Goal: Check status: Check status

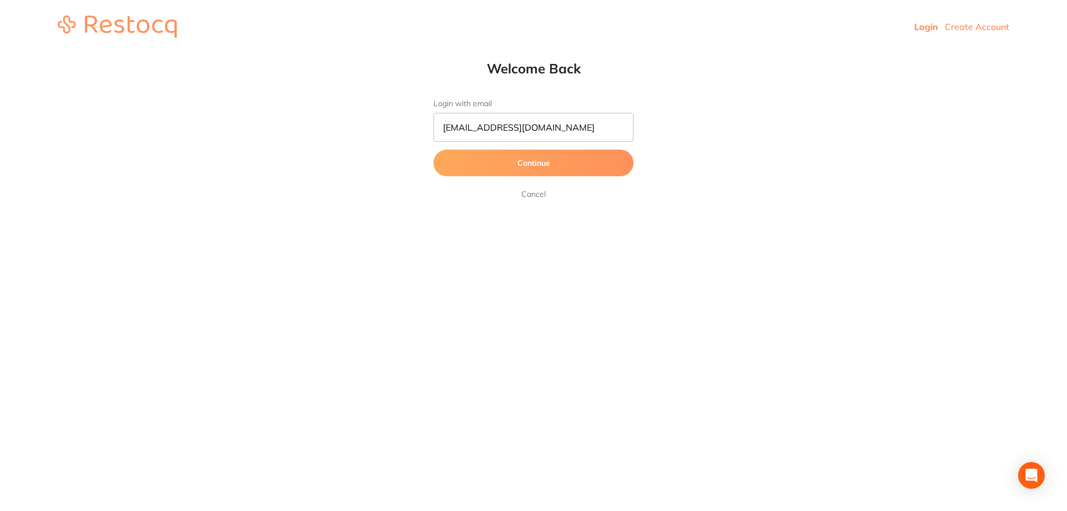
type input "orders@bannockburndental.com.au"
click at [434, 150] on button "Continue" at bounding box center [534, 163] width 200 height 27
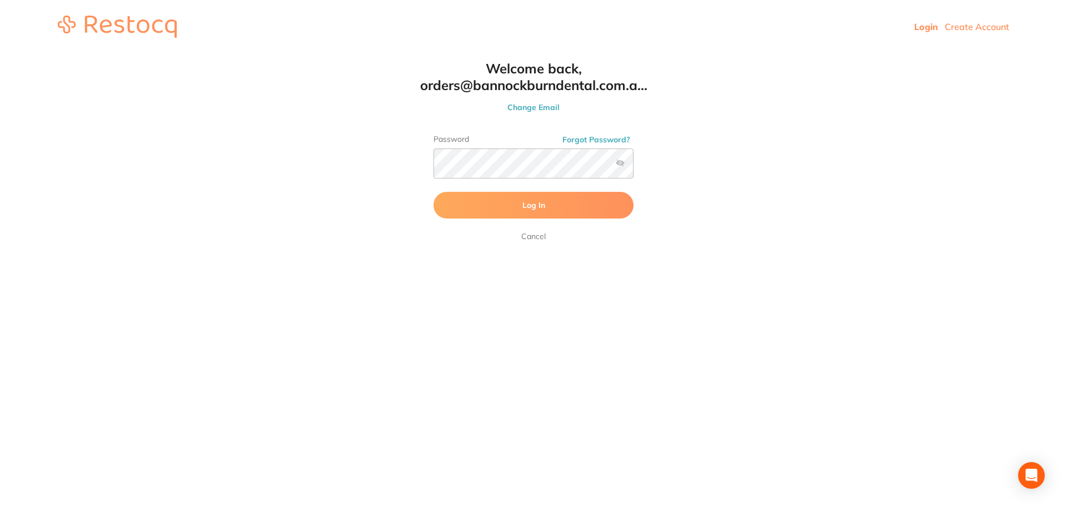
click at [543, 217] on button "Log In" at bounding box center [534, 205] width 200 height 27
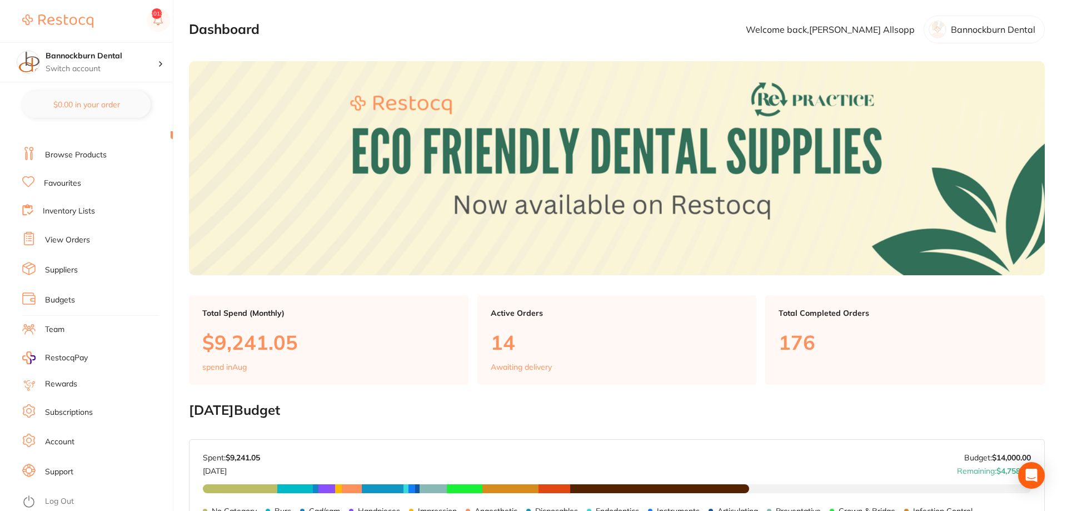
scroll to position [22, 0]
click at [73, 235] on link "View Orders" at bounding box center [67, 240] width 45 height 11
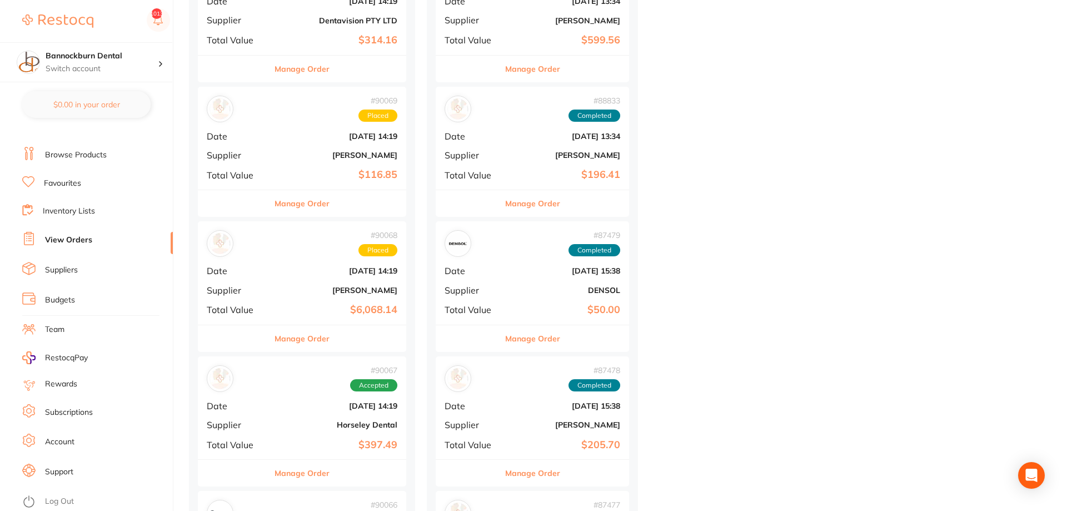
scroll to position [624, 0]
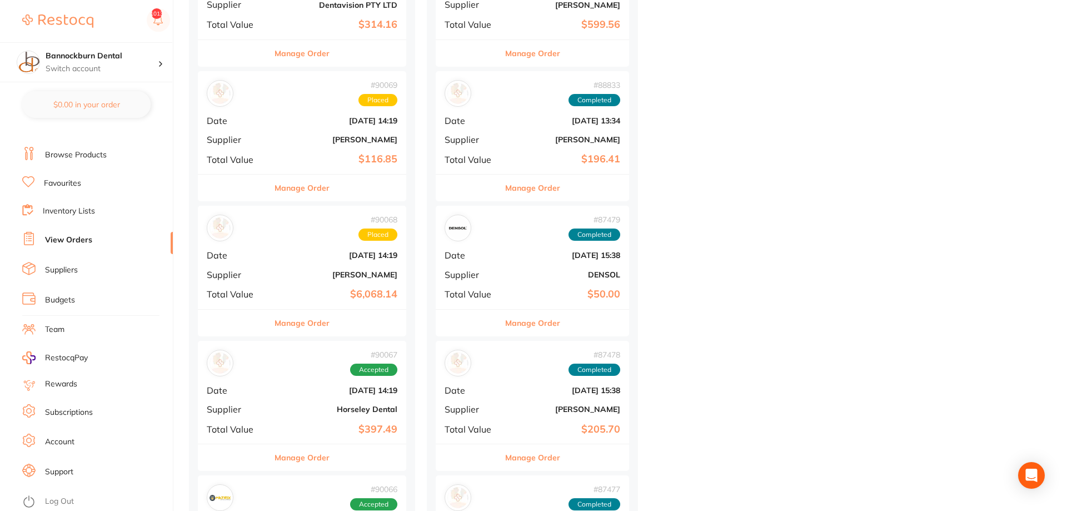
click at [314, 281] on div "# 90068 Placed Date Aug 12 2025, 14:19 Supplier Henry Schein Halas Total Value …" at bounding box center [302, 257] width 208 height 103
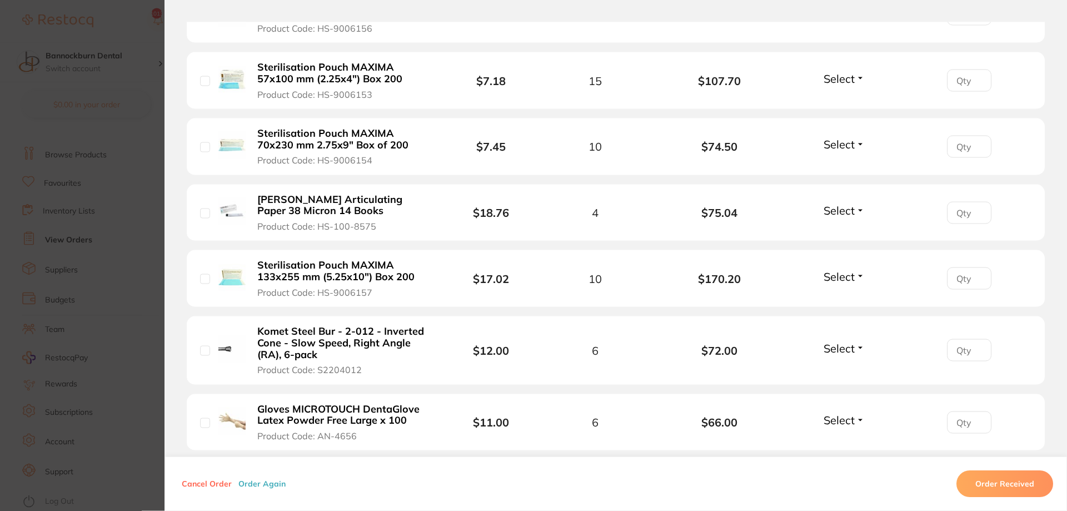
scroll to position [284, 0]
click at [95, 115] on section "Order ID: Restocq- 90068 Order Information Placed Order Order Date Aug 12 2025,…" at bounding box center [533, 255] width 1067 height 511
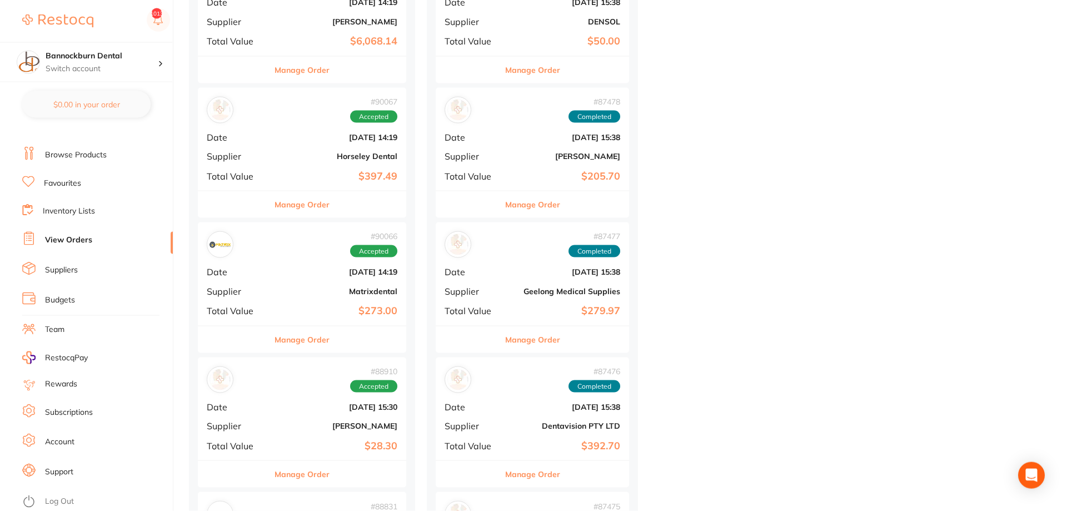
scroll to position [907, 0]
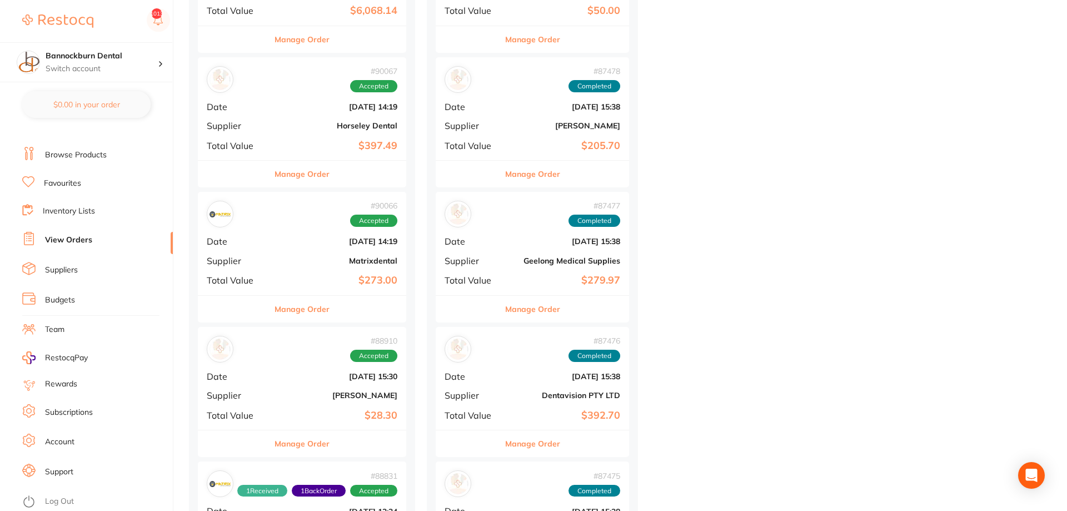
click at [36, 493] on li "Log Out" at bounding box center [95, 501] width 147 height 17
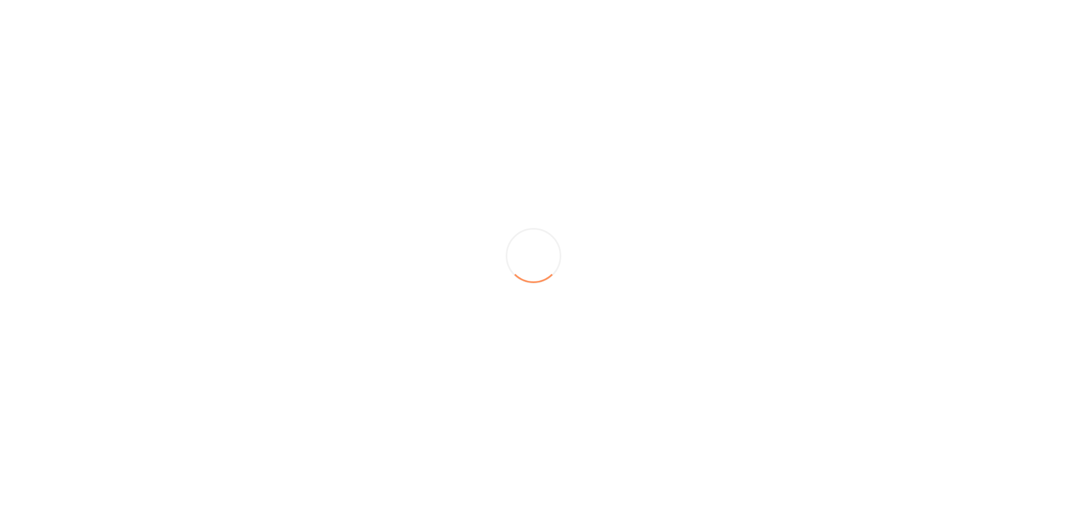
scroll to position [0, 0]
